Goal: Check status: Check status

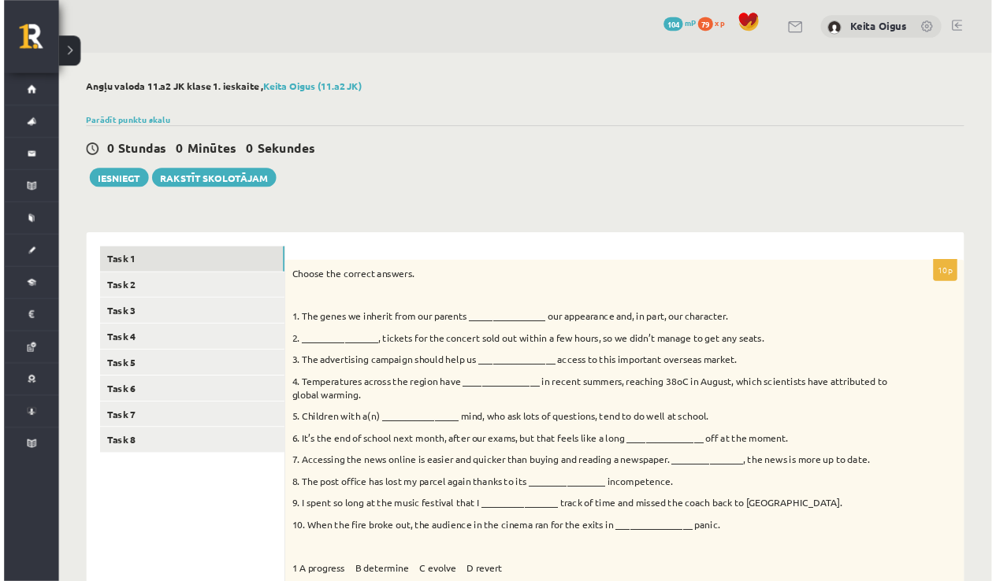
scroll to position [89, 0]
